Goal: Task Accomplishment & Management: Complete application form

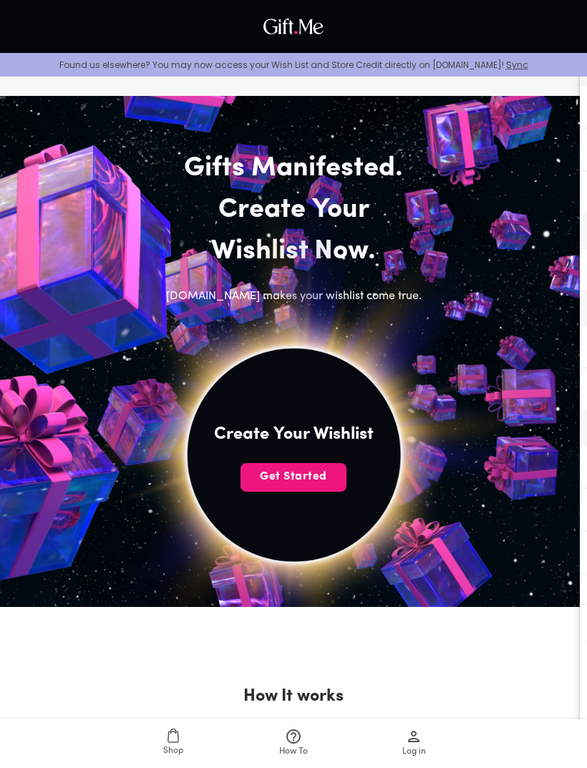
click at [322, 483] on span "Get Started" at bounding box center [293, 477] width 106 height 16
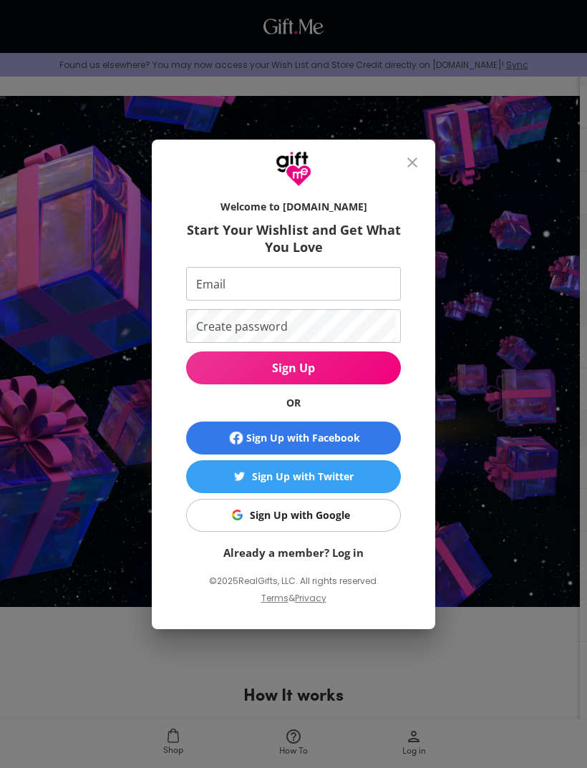
click at [343, 514] on div "Sign Up with Google" at bounding box center [300, 515] width 100 height 16
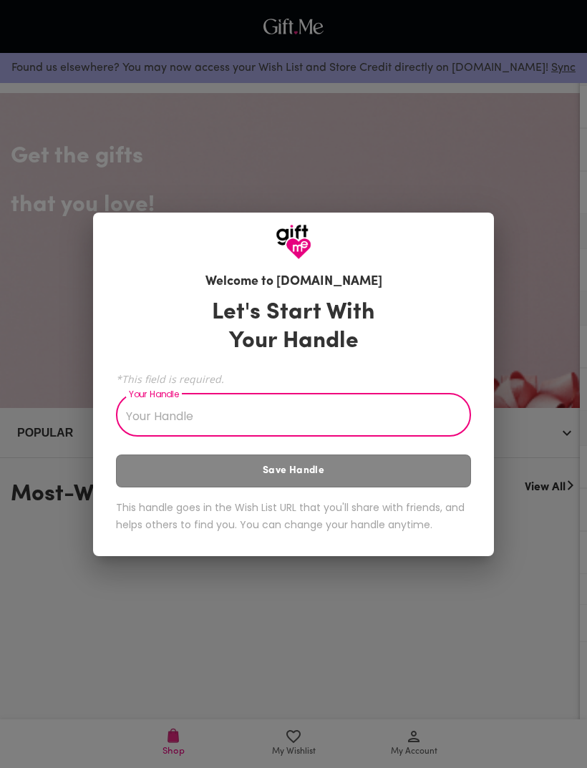
click at [367, 482] on div "Let's Start With Your Handle *This field is required. Your Handle Your Handle S…" at bounding box center [293, 418] width 355 height 253
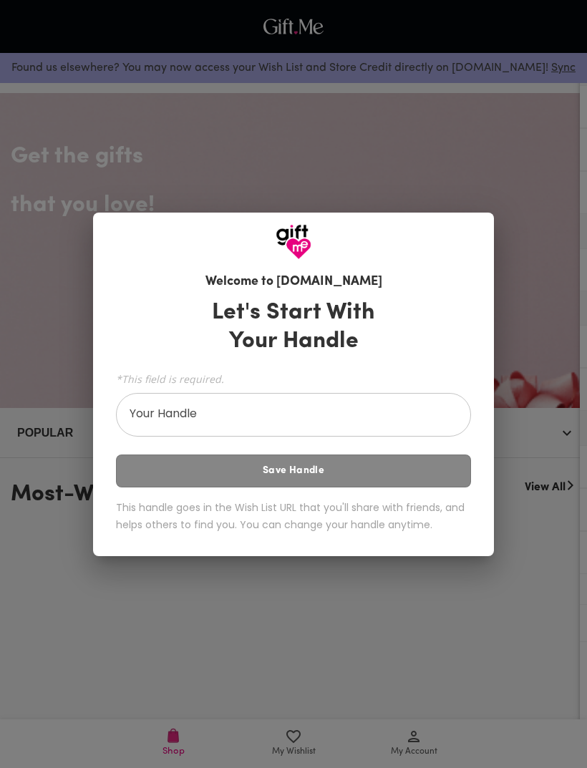
click at [359, 422] on input "Your Handle" at bounding box center [285, 417] width 339 height 40
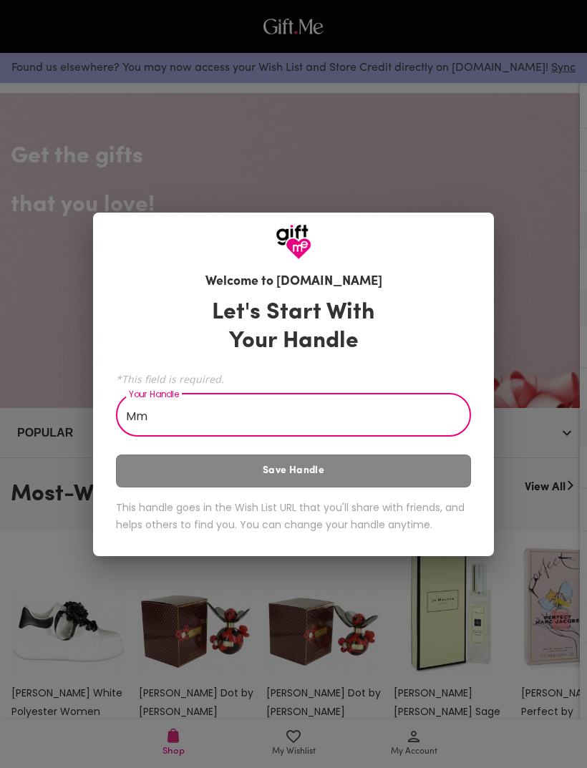
click at [350, 454] on div "Let's Start With Your Handle *This field is required. Your Handle Mm Your Handl…" at bounding box center [293, 418] width 355 height 253
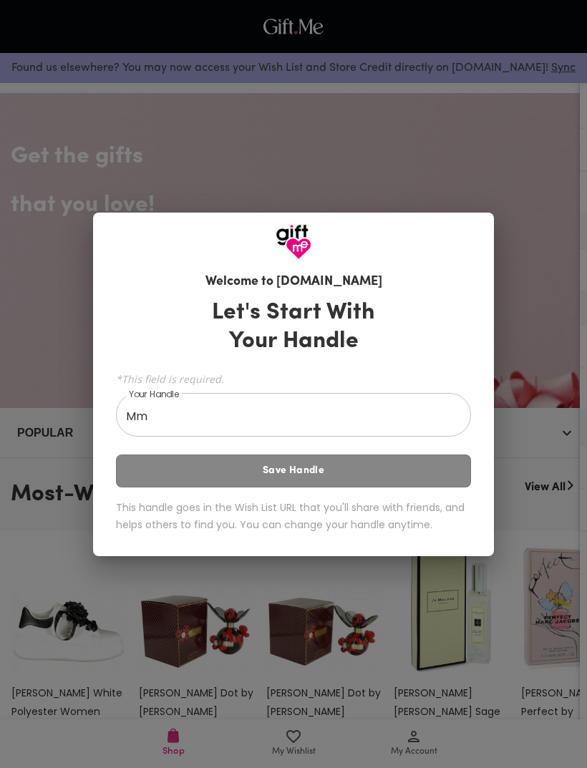
click at [352, 456] on div "Let's Start With Your Handle *This field is required. Your Handle Mm Your Handl…" at bounding box center [293, 418] width 355 height 253
click at [365, 404] on input "Mm" at bounding box center [285, 417] width 339 height 40
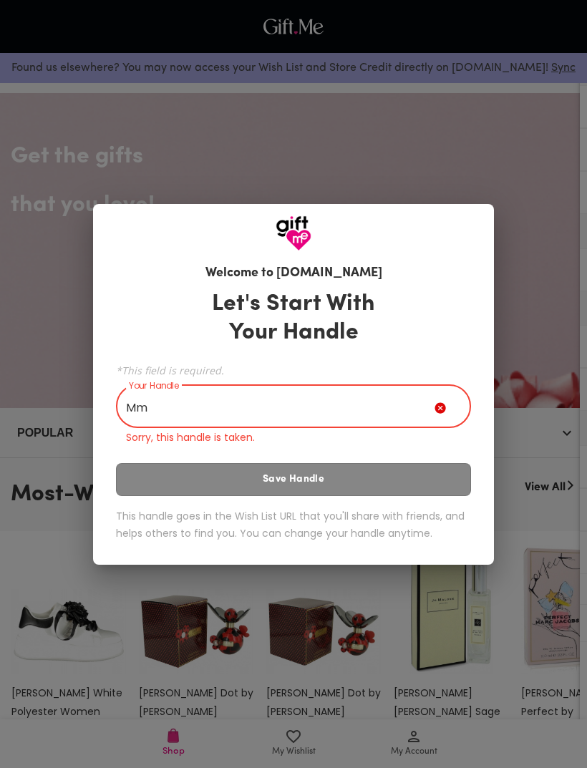
click at [402, 403] on input "Mm" at bounding box center [275, 408] width 319 height 40
click at [331, 393] on input "Mookmik" at bounding box center [275, 408] width 319 height 40
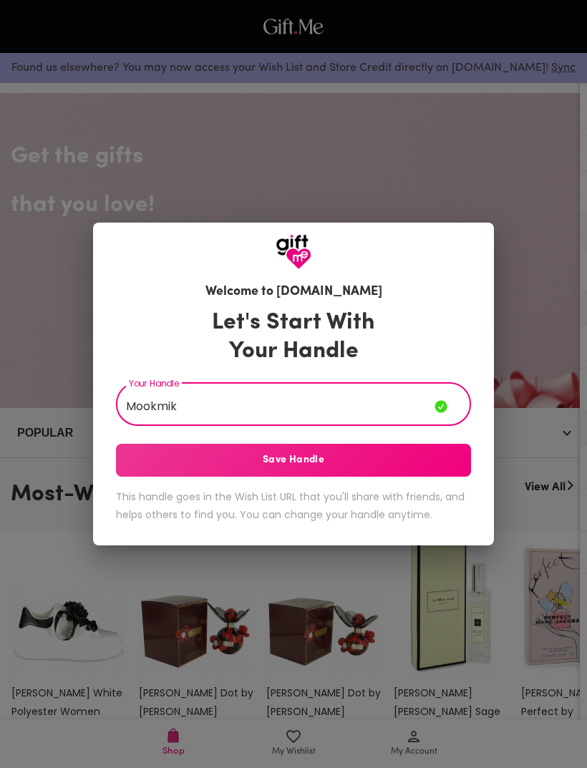
click at [347, 404] on input "Mookmik" at bounding box center [275, 406] width 319 height 40
type input "Mookmik"
click at [346, 462] on span "Save Handle" at bounding box center [293, 460] width 355 height 16
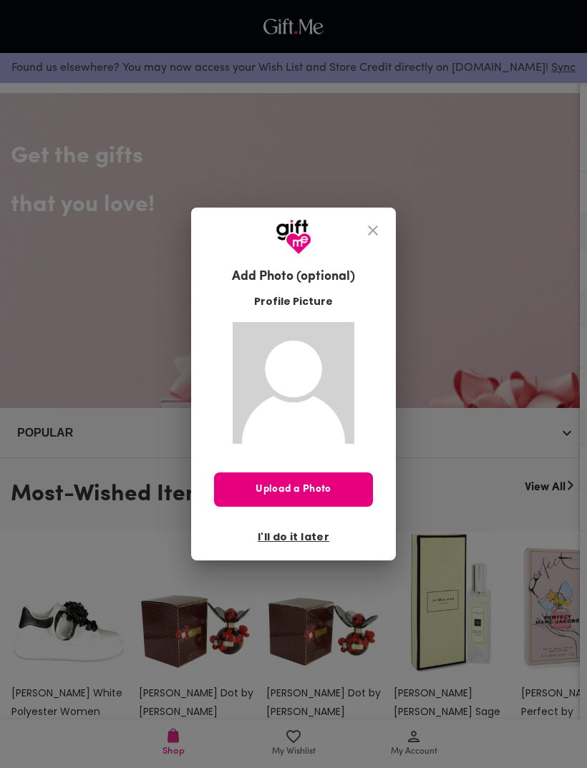
click at [313, 533] on span "I'll do it later" at bounding box center [294, 537] width 72 height 16
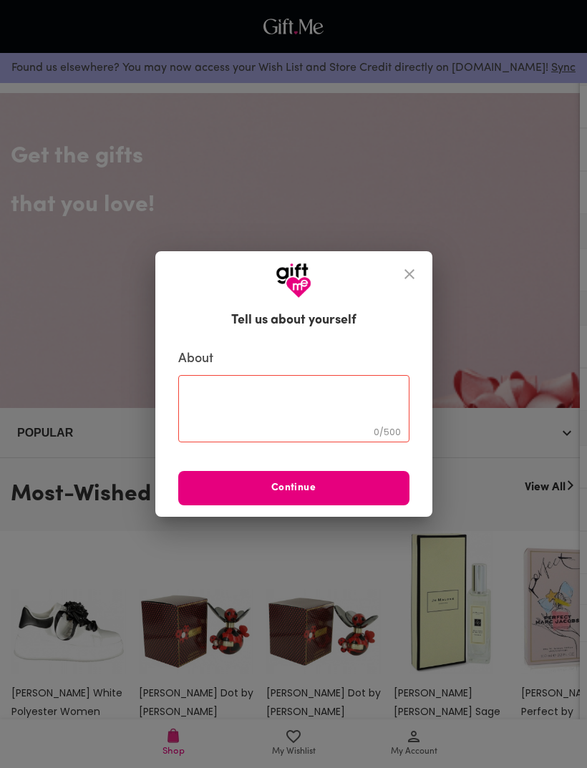
click at [411, 276] on icon "close" at bounding box center [409, 274] width 17 height 17
